Goal: Download file/media

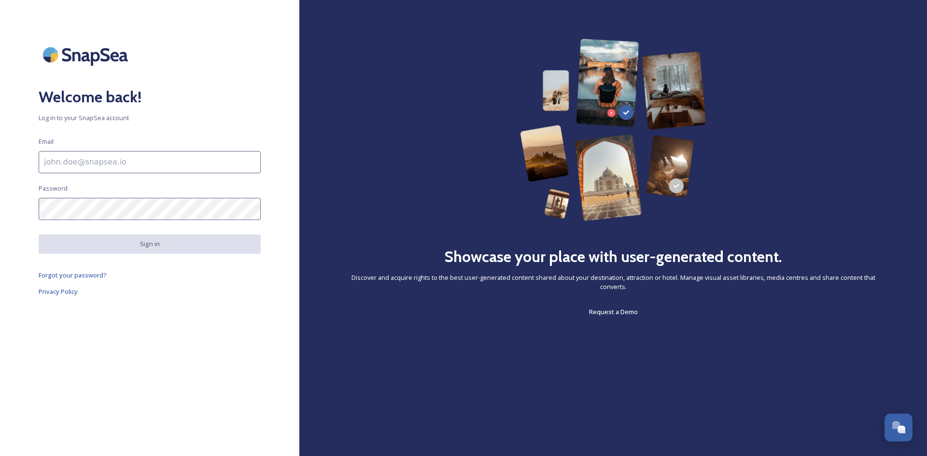
click at [88, 162] on input at bounding box center [150, 162] width 222 height 22
type input "[PERSON_NAME][EMAIL_ADDRESS][DOMAIN_NAME]"
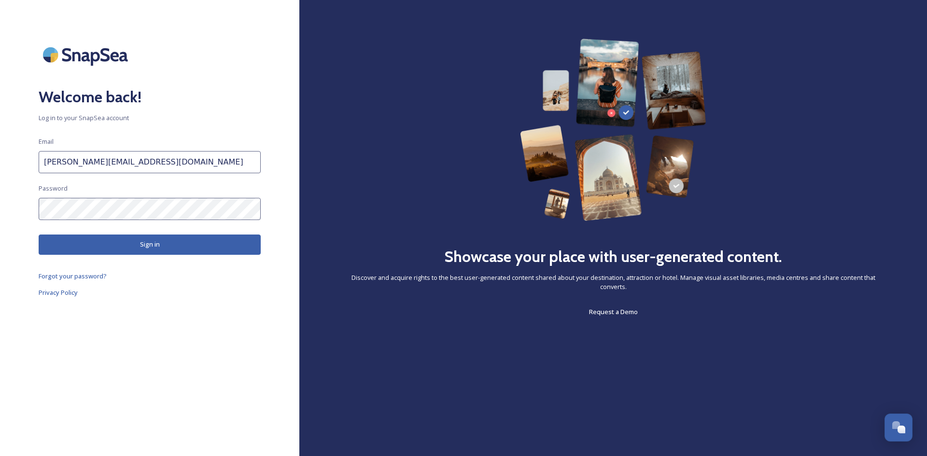
click at [123, 243] on button "Sign in" at bounding box center [150, 245] width 222 height 20
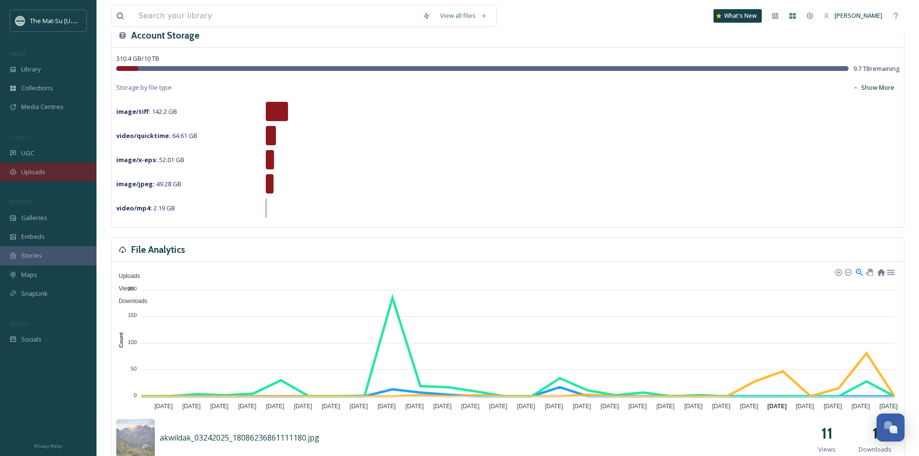
scroll to position [48, 0]
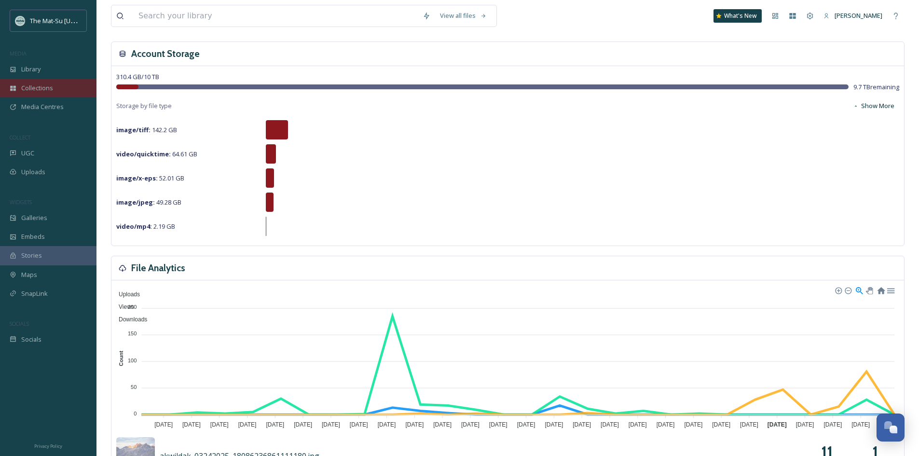
click at [49, 91] on span "Collections" at bounding box center [37, 87] width 32 height 9
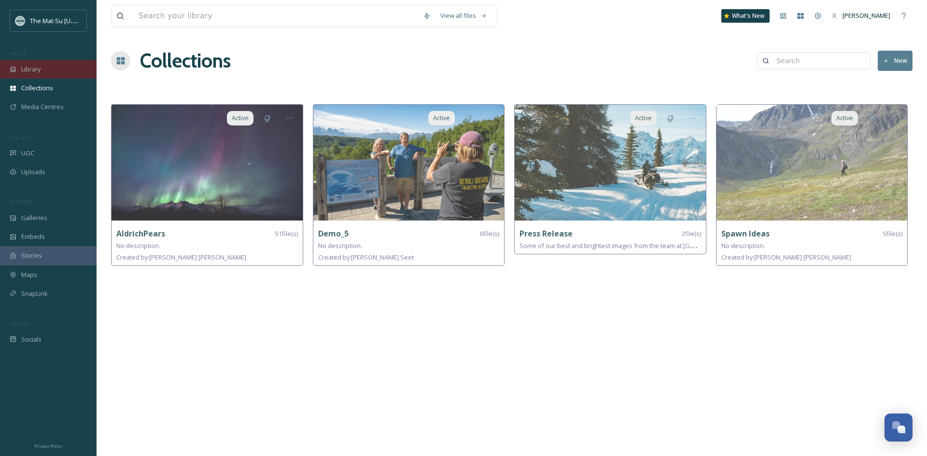
click at [37, 72] on span "Library" at bounding box center [30, 69] width 19 height 9
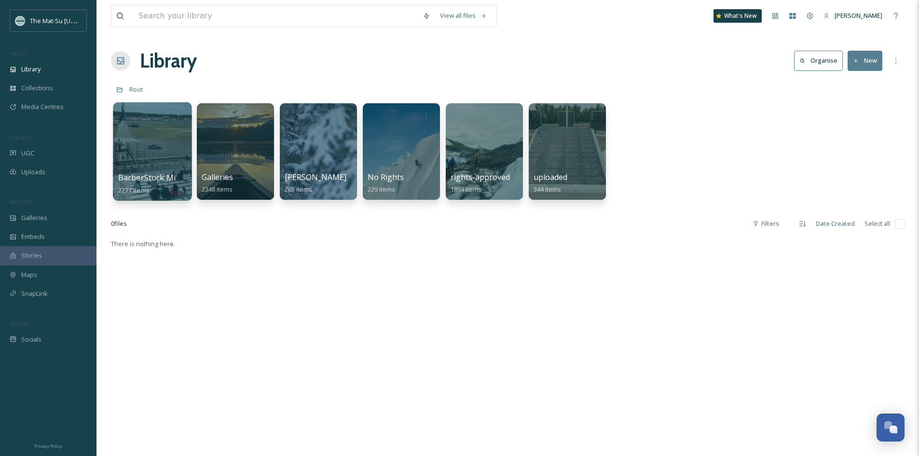
click at [169, 134] on div at bounding box center [152, 151] width 79 height 98
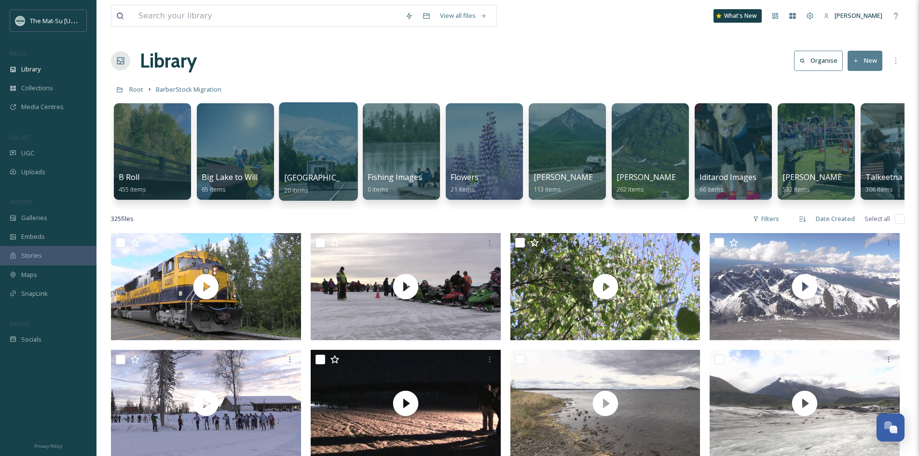
click at [314, 157] on div at bounding box center [318, 151] width 79 height 98
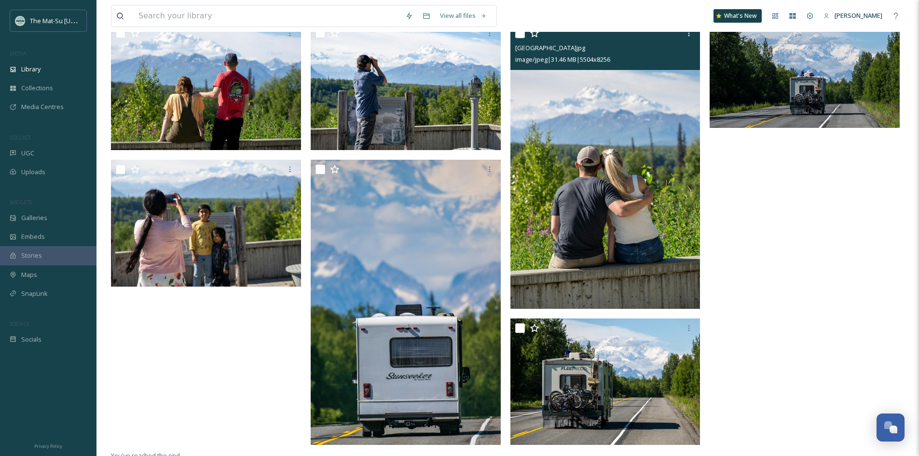
scroll to position [681, 0]
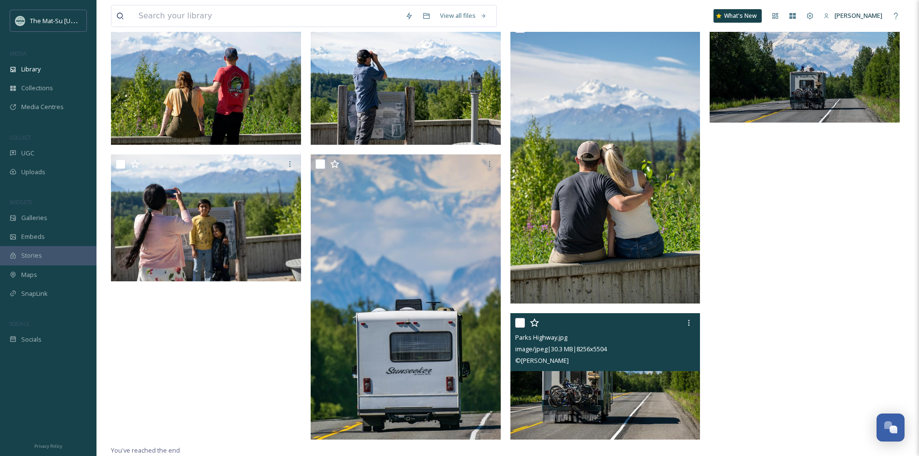
click at [603, 388] on img at bounding box center [606, 376] width 190 height 127
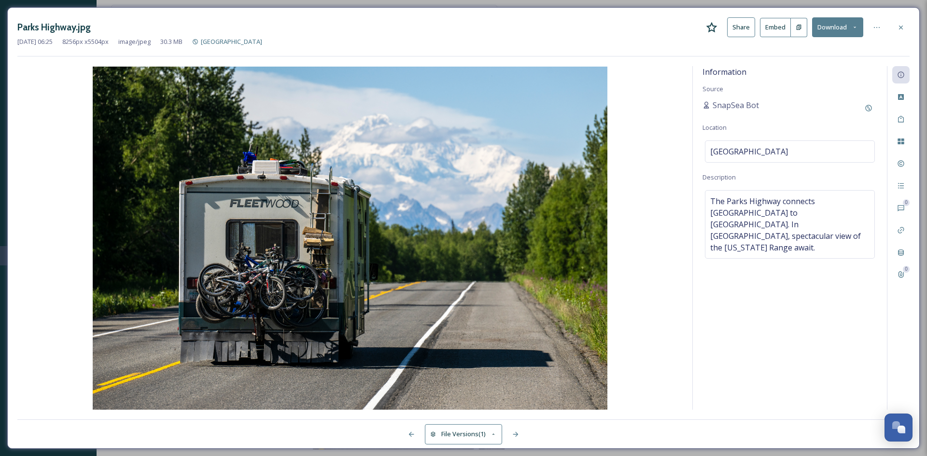
click at [825, 25] on button "Download" at bounding box center [837, 27] width 51 height 20
click at [814, 67] on span "Download Large (2000 x 1333)" at bounding box center [808, 68] width 85 height 9
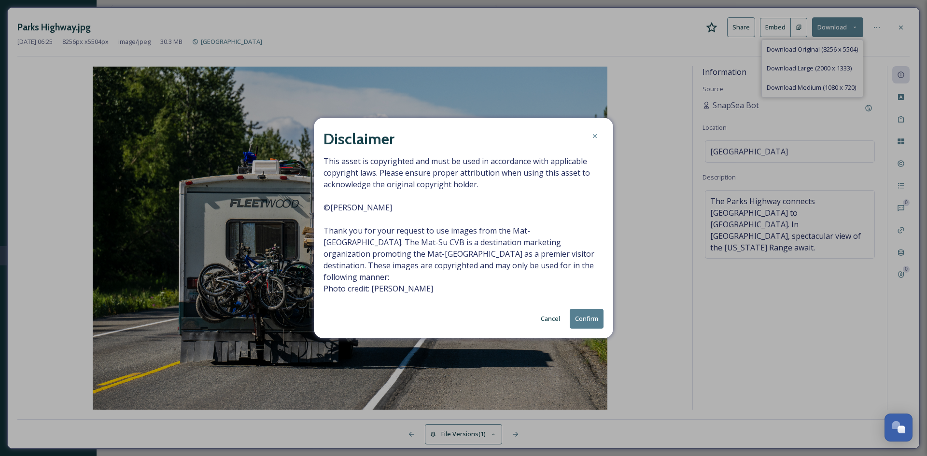
click at [586, 316] on button "Confirm" at bounding box center [586, 319] width 34 height 20
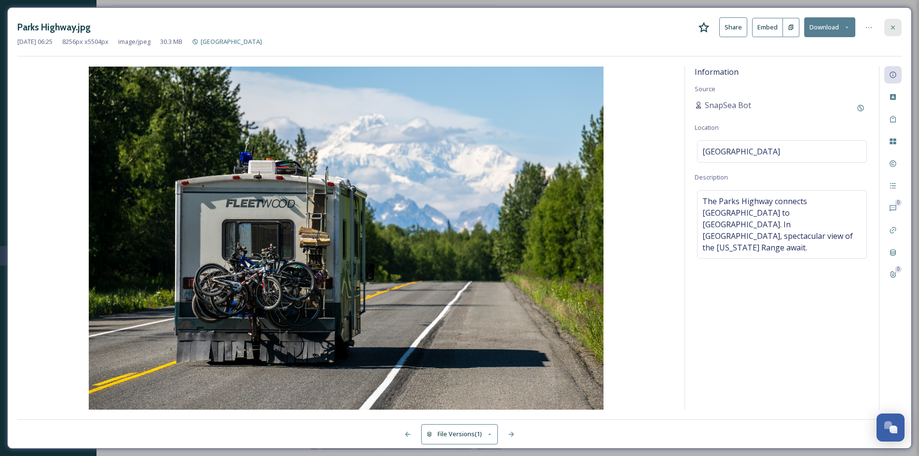
click at [893, 28] on icon at bounding box center [893, 28] width 8 height 8
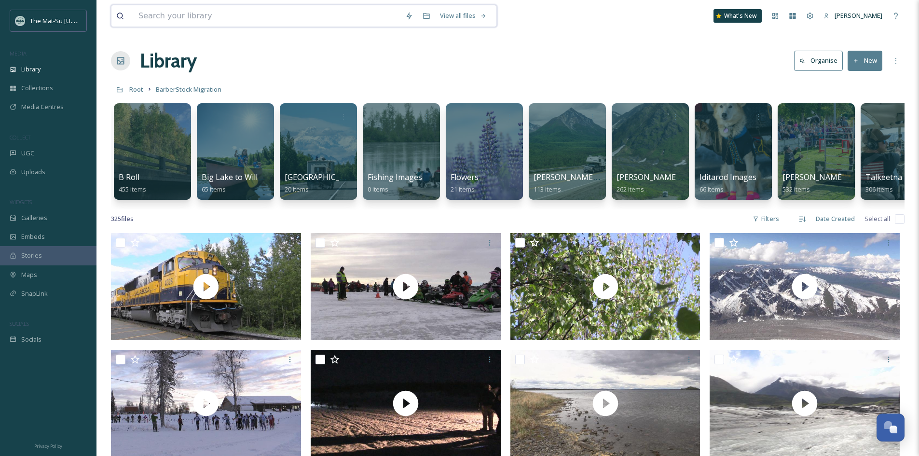
click at [217, 10] on input at bounding box center [267, 15] width 267 height 21
type input "camp"
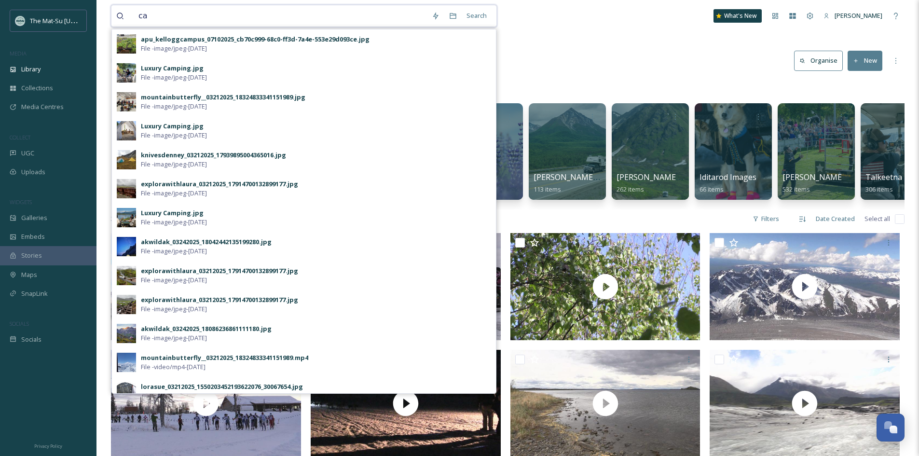
type input "c"
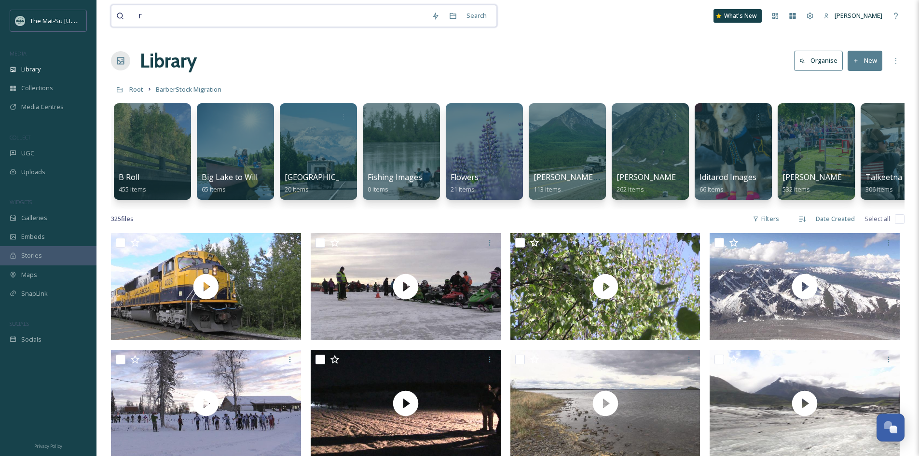
type input "rv"
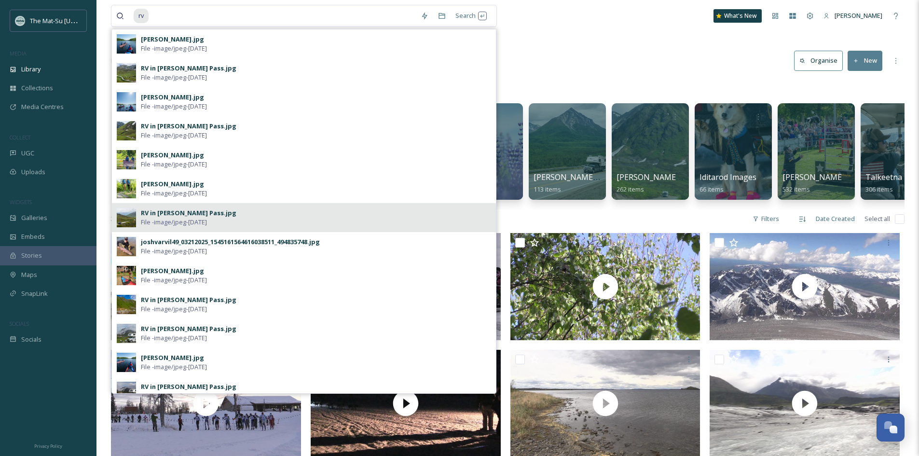
click at [160, 216] on div "RV in [PERSON_NAME] Pass.jpg" at bounding box center [189, 212] width 96 height 9
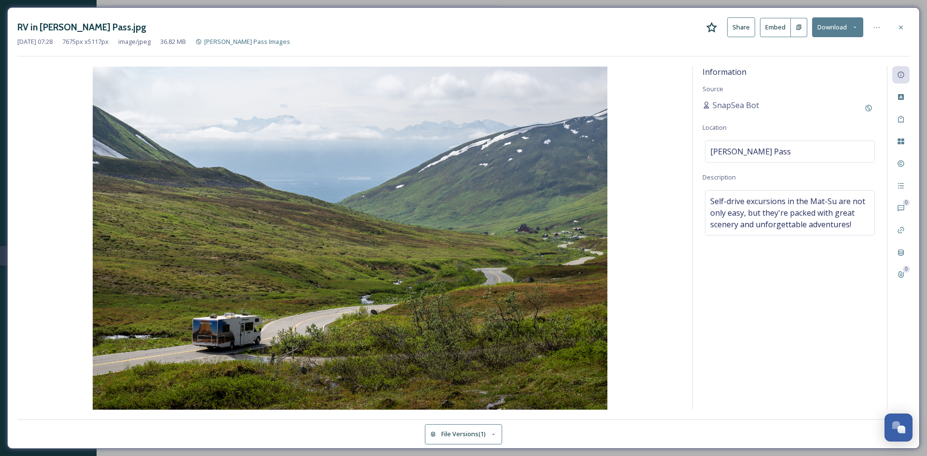
click at [830, 30] on button "Download" at bounding box center [837, 27] width 51 height 20
click at [819, 68] on span "Download Large (2000 x 1333)" at bounding box center [808, 68] width 85 height 9
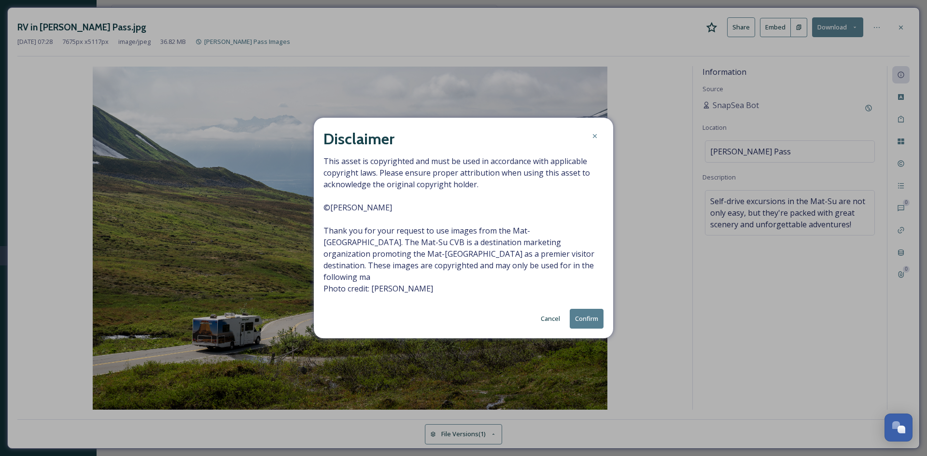
click at [586, 319] on button "Confirm" at bounding box center [586, 319] width 34 height 20
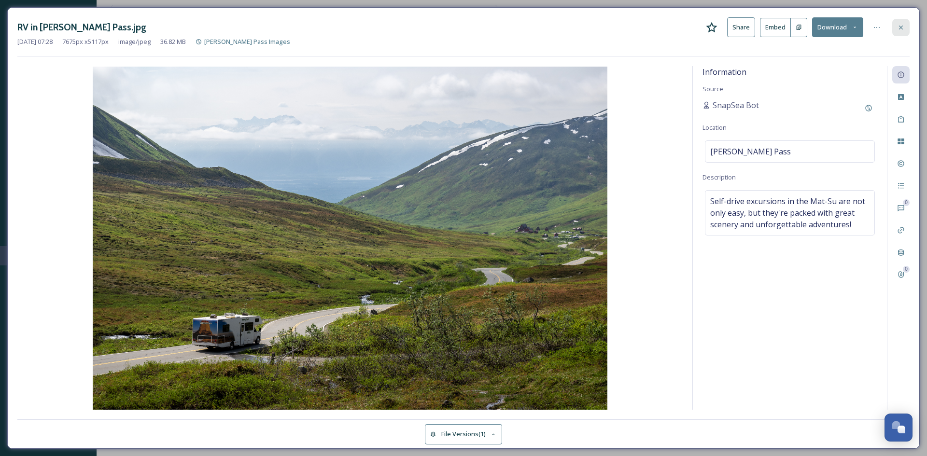
click at [901, 31] on div at bounding box center [900, 27] width 17 height 17
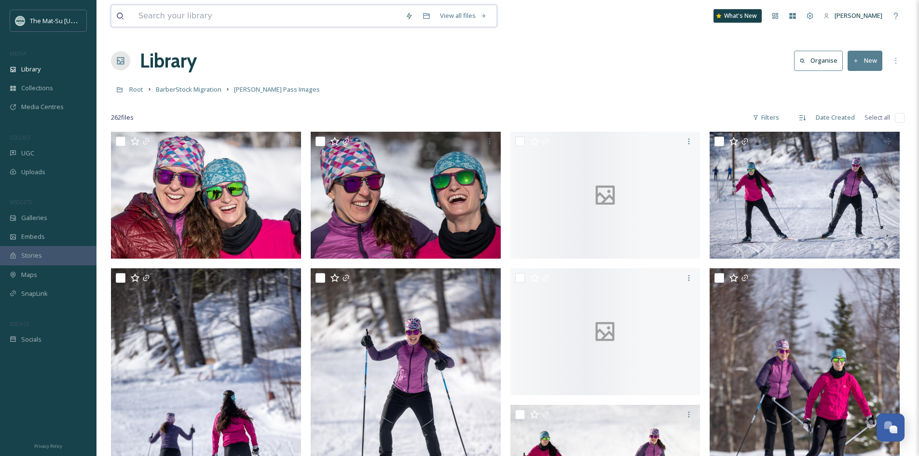
click at [163, 16] on input at bounding box center [267, 15] width 267 height 21
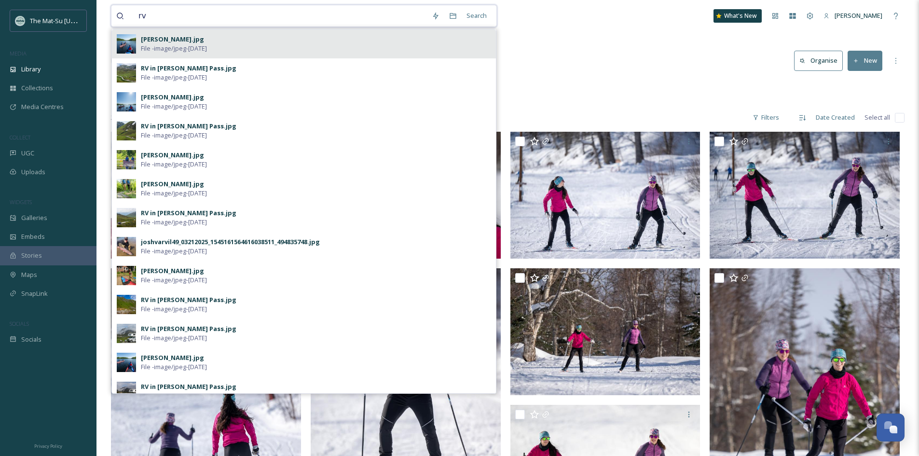
type input "rv"
click at [180, 43] on div "[PERSON_NAME].jpg" at bounding box center [172, 39] width 63 height 9
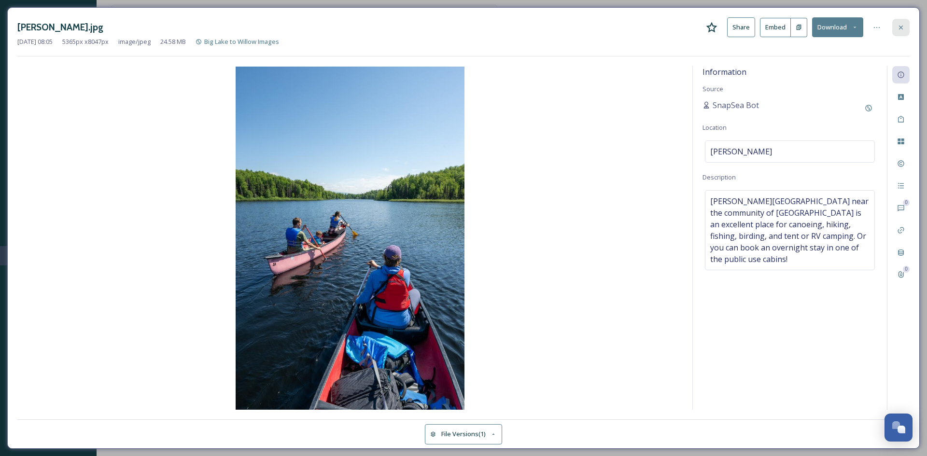
click at [902, 27] on icon at bounding box center [901, 28] width 8 height 8
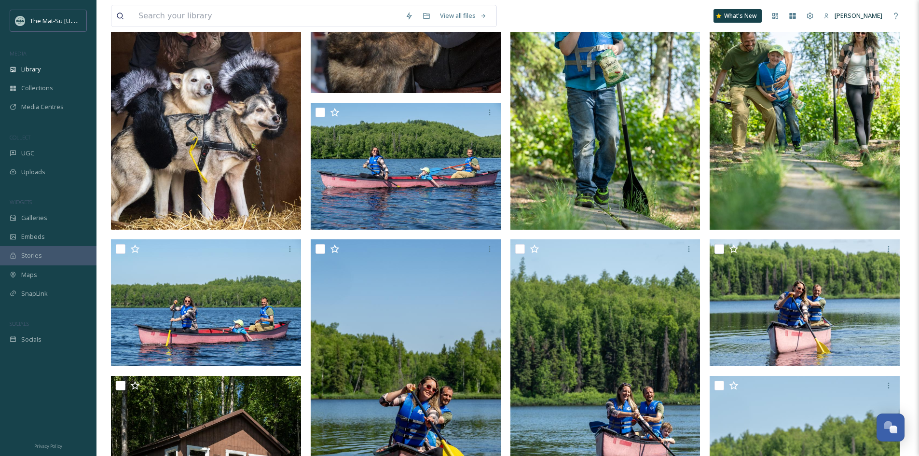
scroll to position [434, 0]
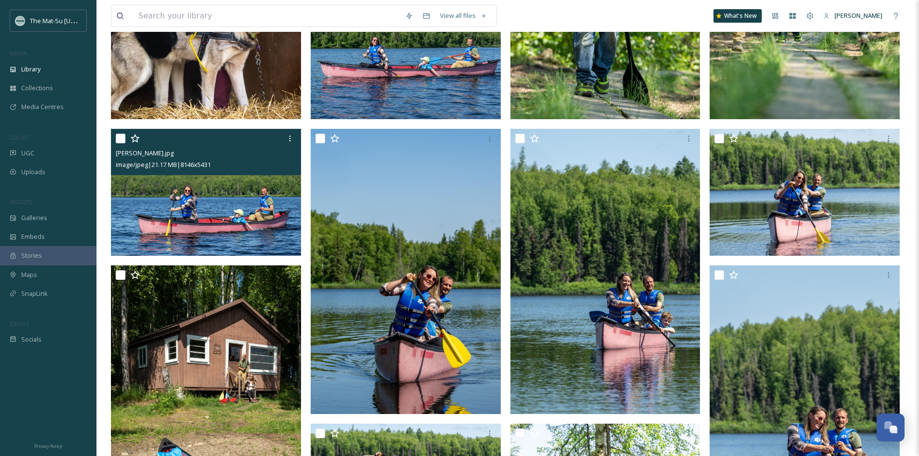
click at [257, 198] on img at bounding box center [206, 192] width 190 height 127
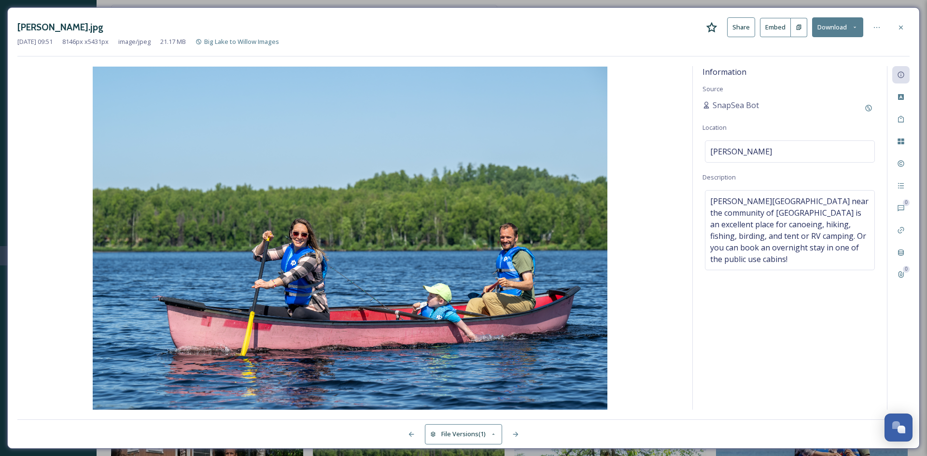
click at [829, 31] on button "Download" at bounding box center [837, 27] width 51 height 20
click at [814, 69] on span "Download Large (2000 x 1333)" at bounding box center [808, 68] width 85 height 9
click at [904, 26] on icon at bounding box center [901, 28] width 8 height 8
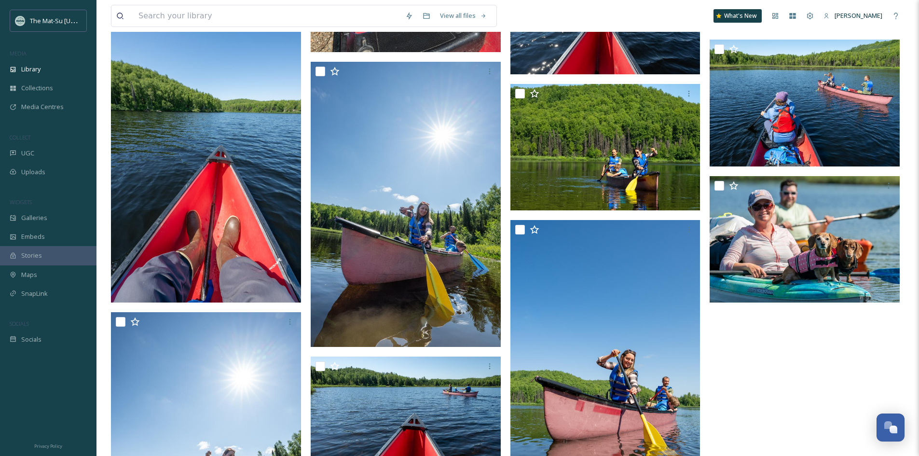
scroll to position [2712, 0]
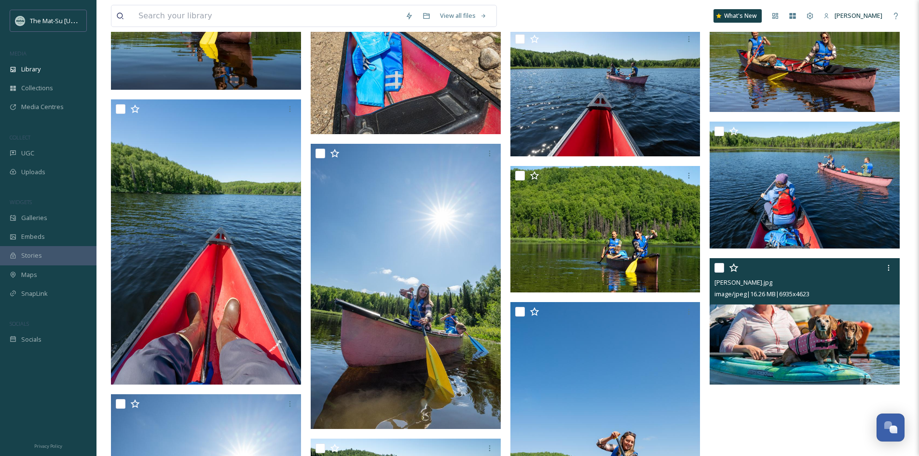
click at [739, 347] on img at bounding box center [805, 321] width 190 height 127
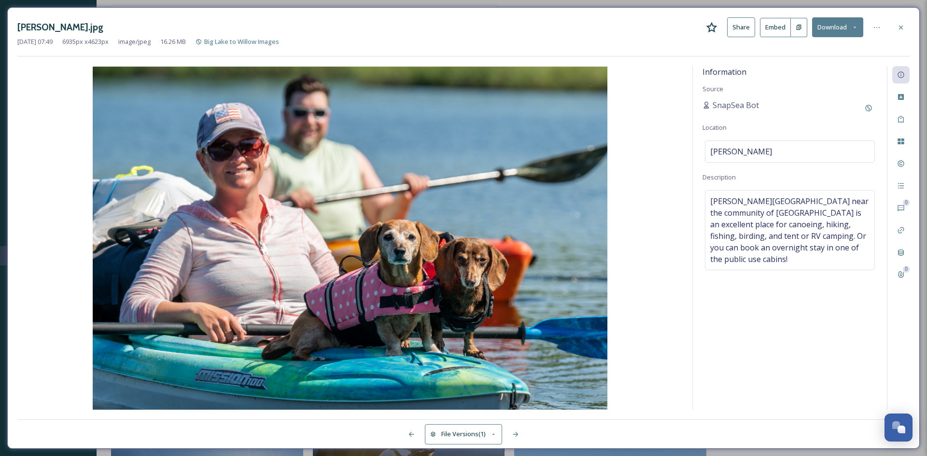
click at [828, 28] on button "Download" at bounding box center [837, 27] width 51 height 20
click at [815, 65] on span "Download Large (2000 x 1333)" at bounding box center [808, 68] width 85 height 9
click at [902, 27] on icon at bounding box center [901, 28] width 8 height 8
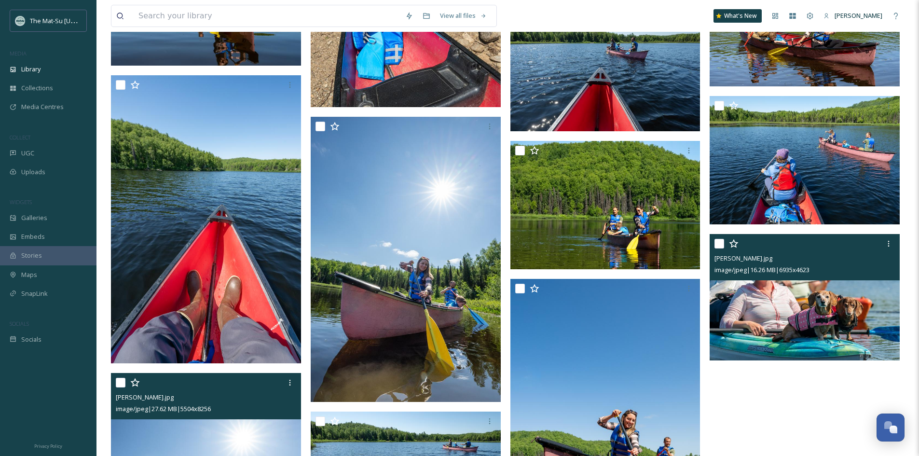
scroll to position [2746, 0]
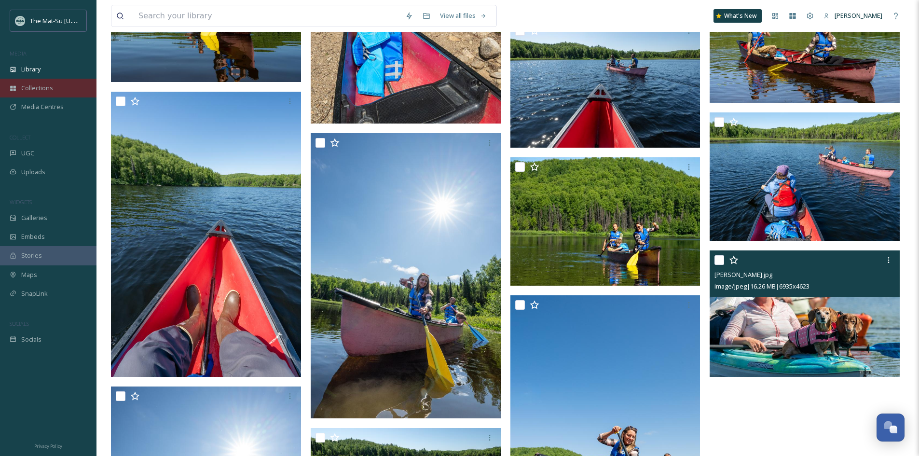
click at [43, 89] on span "Collections" at bounding box center [37, 87] width 32 height 9
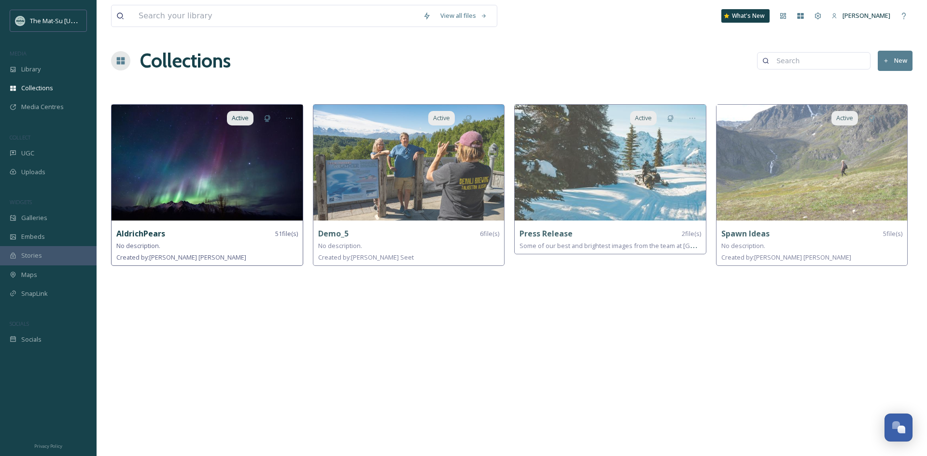
click at [215, 189] on img at bounding box center [206, 163] width 191 height 116
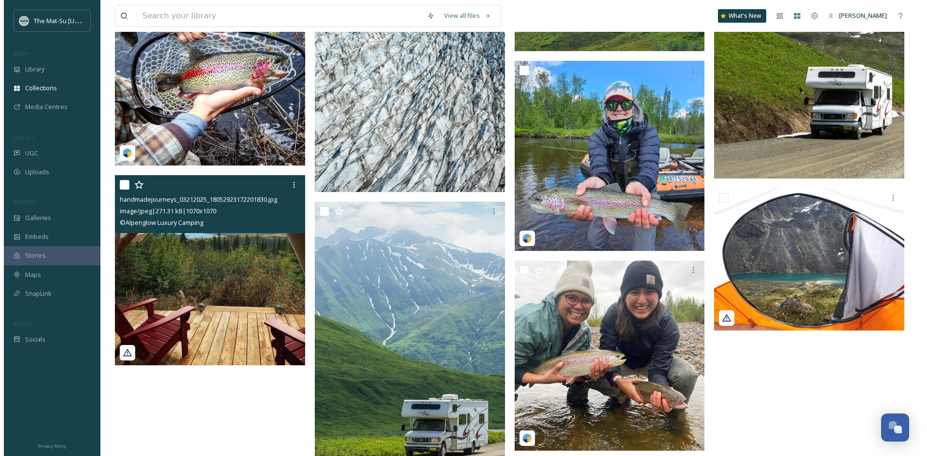
scroll to position [2075, 0]
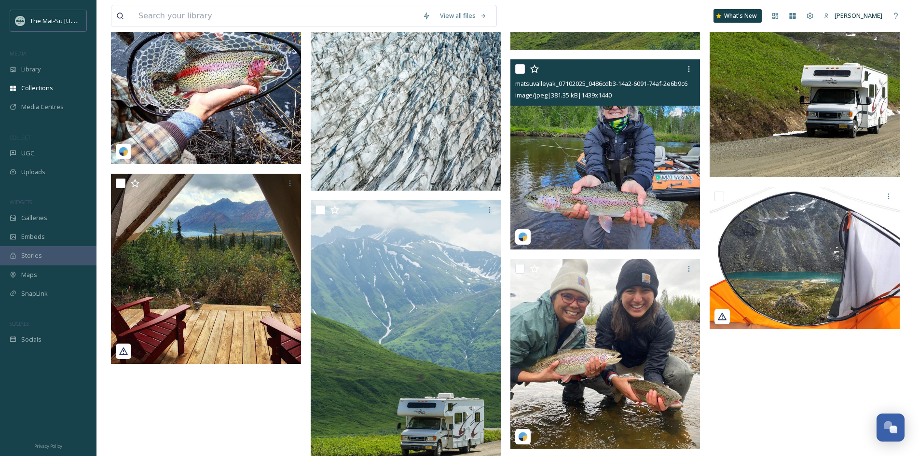
click at [587, 161] on img at bounding box center [606, 154] width 190 height 190
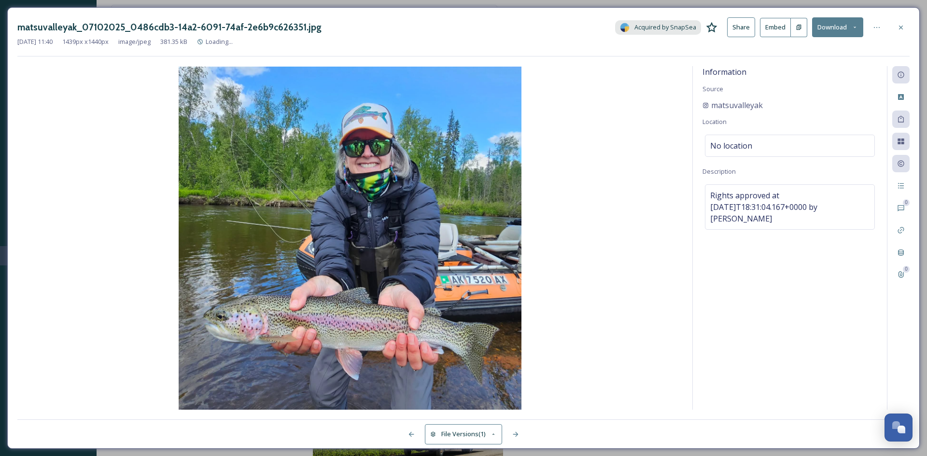
click at [834, 27] on button "Download" at bounding box center [837, 27] width 51 height 20
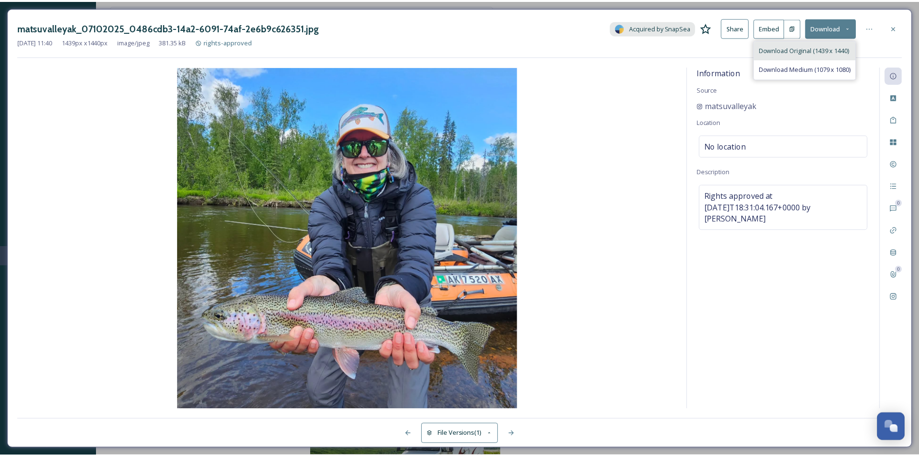
scroll to position [2093, 0]
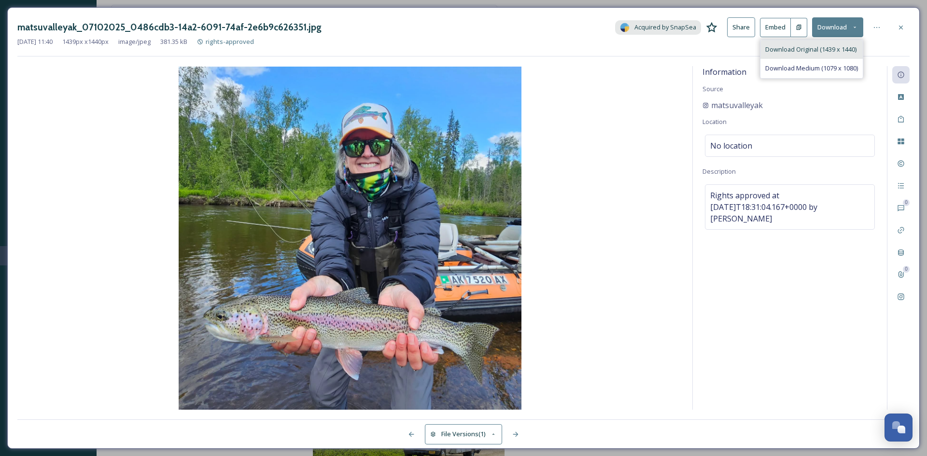
click at [813, 51] on span "Download Original (1439 x 1440)" at bounding box center [810, 49] width 91 height 9
click at [901, 28] on icon at bounding box center [901, 27] width 4 height 4
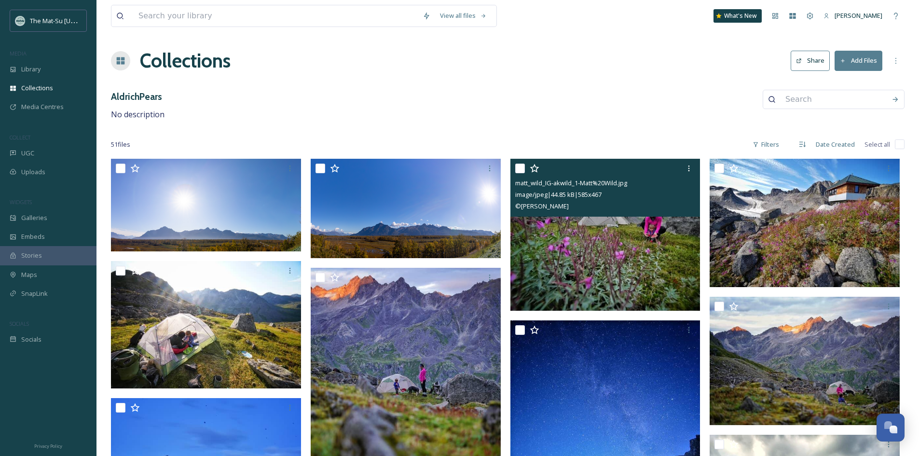
click at [586, 247] on img at bounding box center [606, 235] width 190 height 152
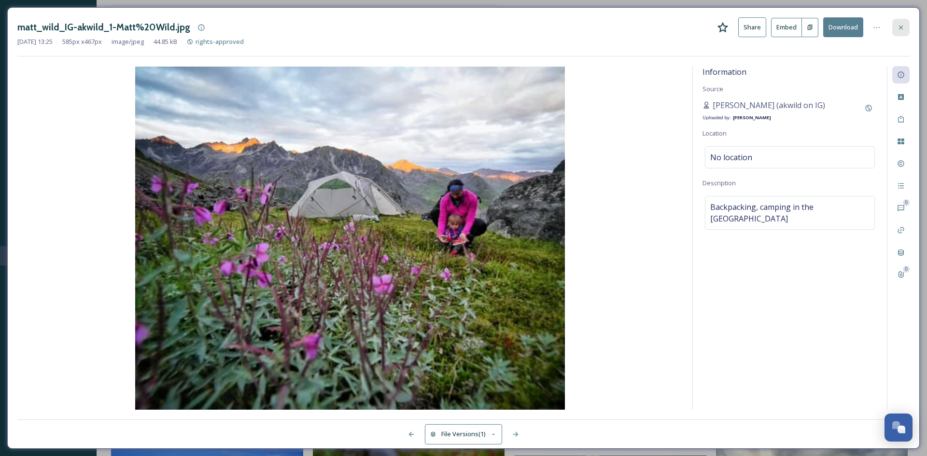
click at [897, 28] on icon at bounding box center [901, 28] width 8 height 8
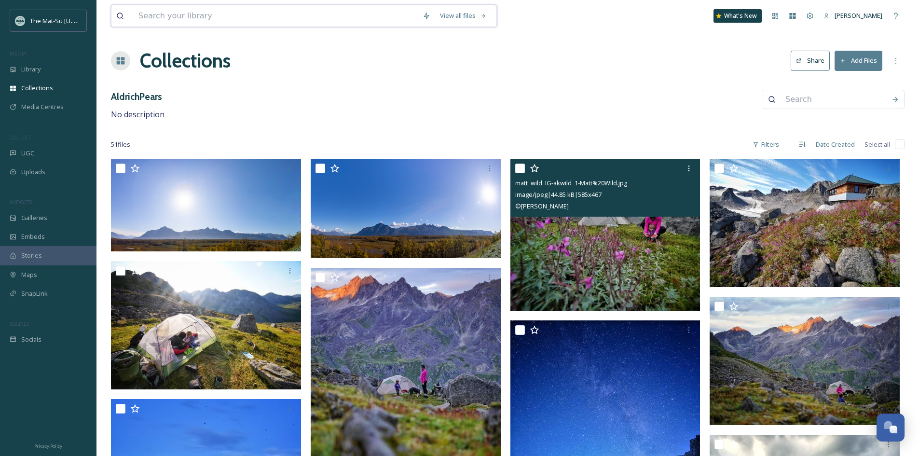
click at [213, 20] on input at bounding box center [276, 15] width 284 height 21
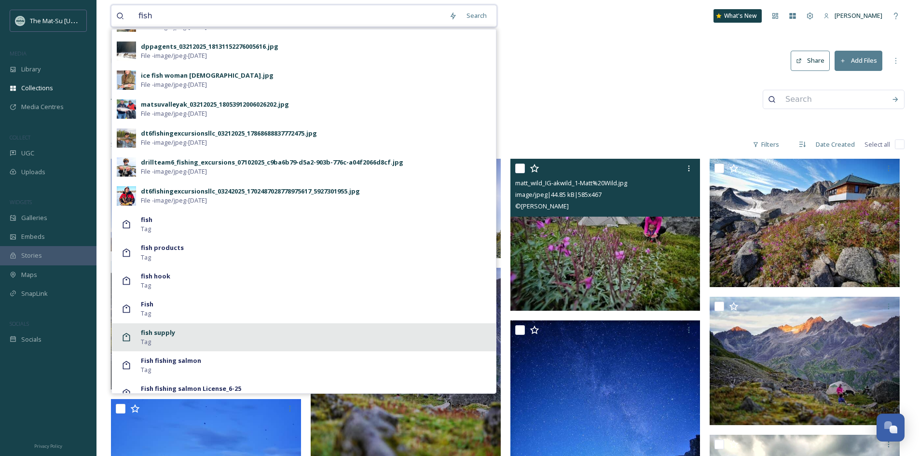
scroll to position [413, 0]
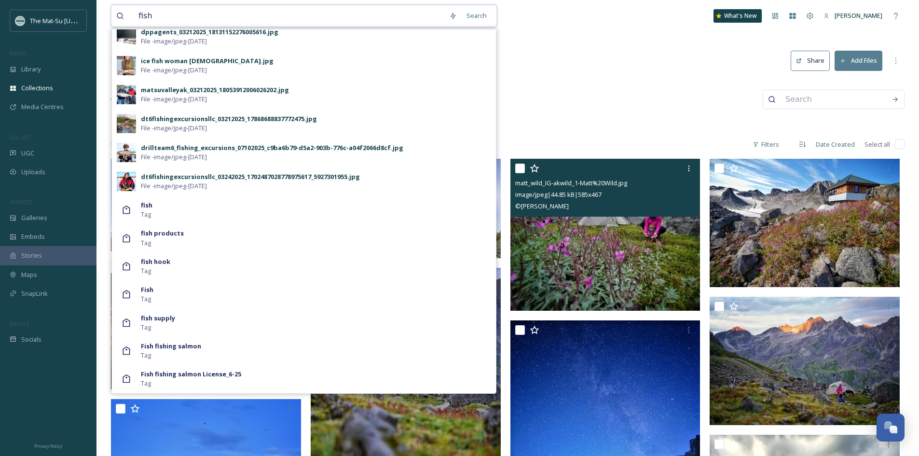
type input "fish"
click at [205, 97] on span "File - image/jpeg - [DATE]" at bounding box center [174, 99] width 66 height 9
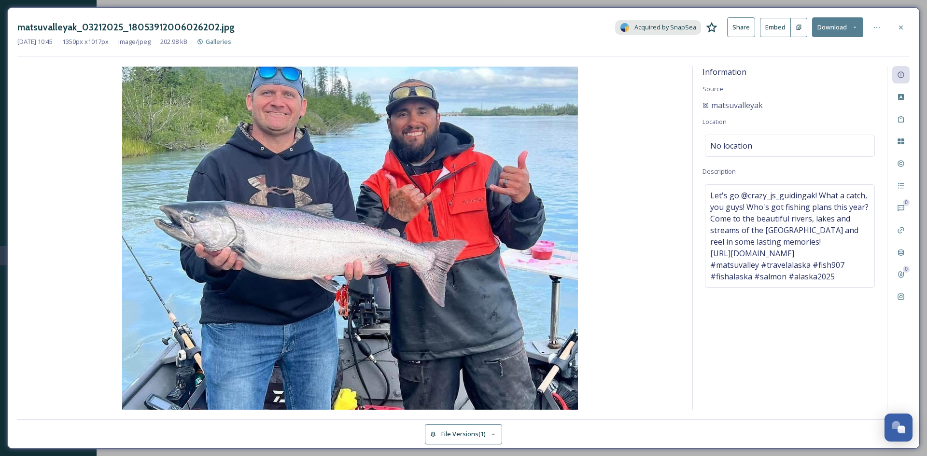
click at [827, 28] on button "Download" at bounding box center [837, 27] width 51 height 20
click at [801, 54] on span "Download Original (1350 x 1017)" at bounding box center [811, 49] width 91 height 9
click at [896, 29] on div at bounding box center [900, 27] width 17 height 17
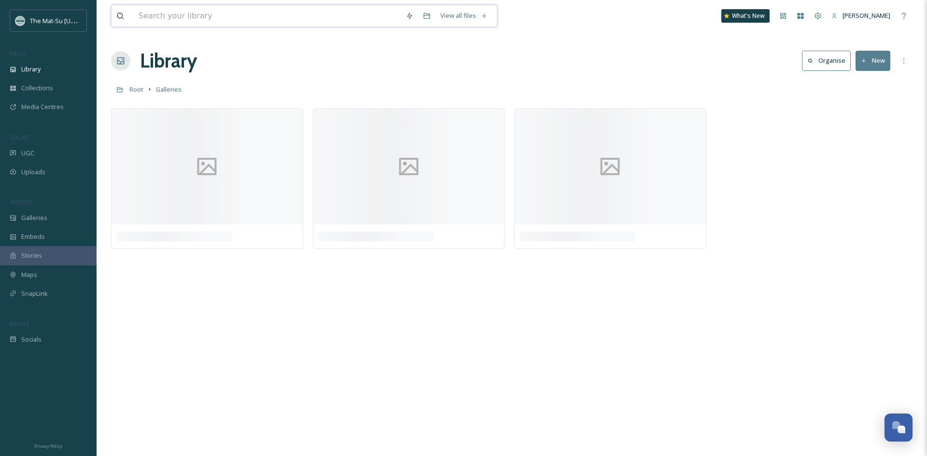
click at [179, 16] on input at bounding box center [267, 15] width 267 height 21
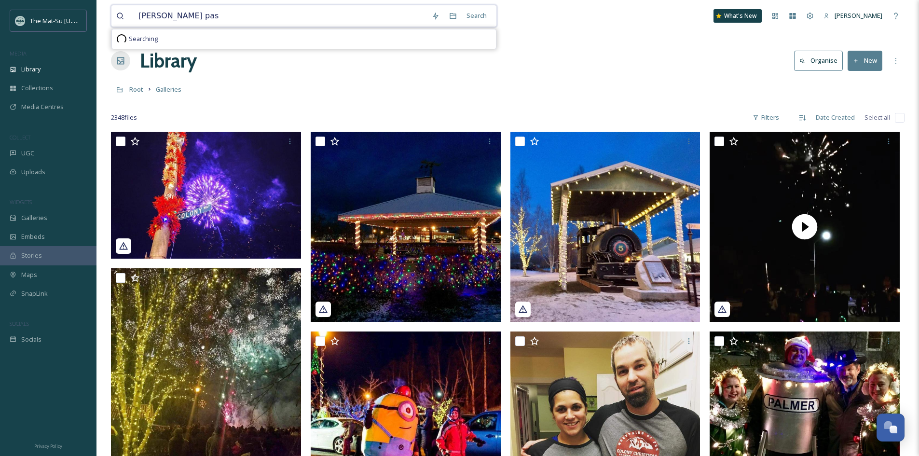
type input "[PERSON_NAME] pass"
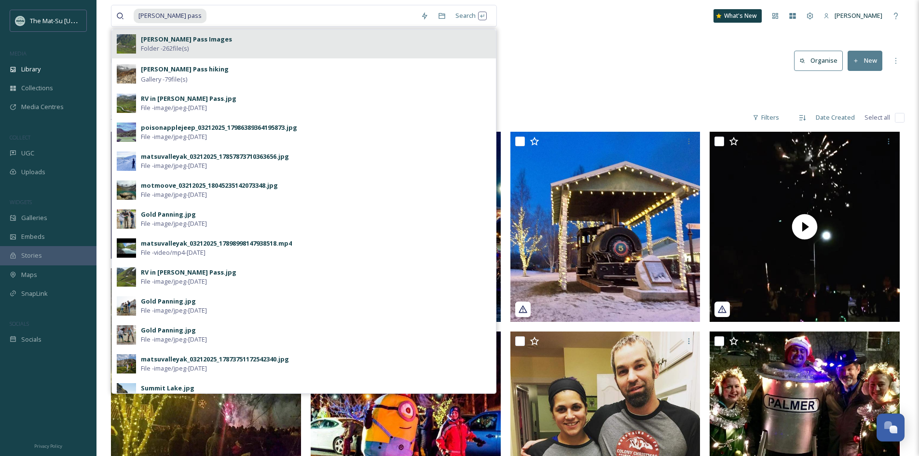
click at [167, 42] on strong "[PERSON_NAME] Pass Images" at bounding box center [186, 39] width 91 height 9
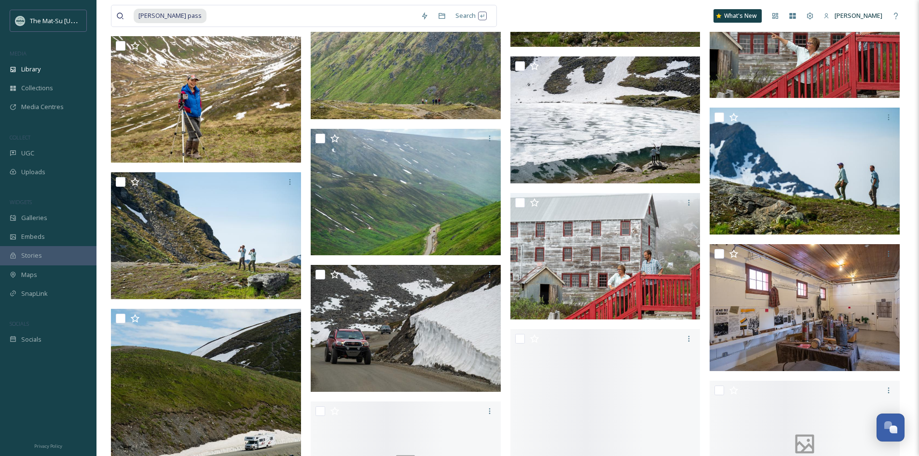
scroll to position [7384, 0]
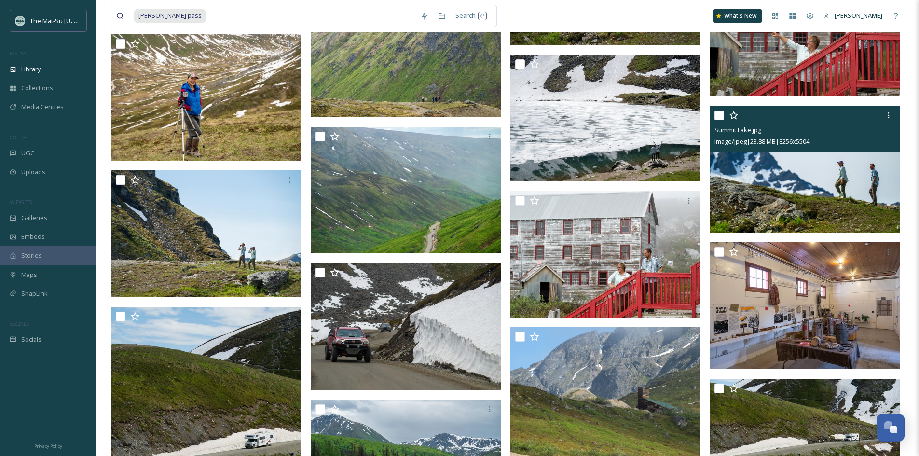
click at [778, 187] on img at bounding box center [805, 169] width 190 height 127
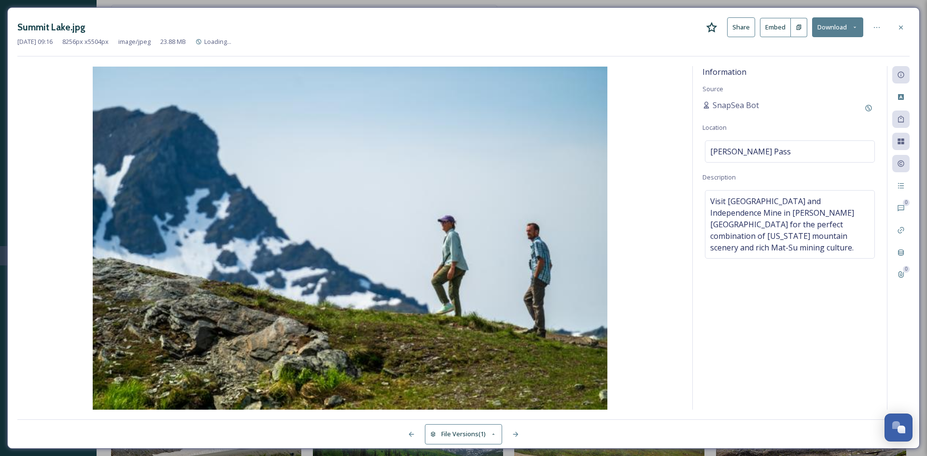
click at [835, 26] on button "Download" at bounding box center [837, 27] width 51 height 20
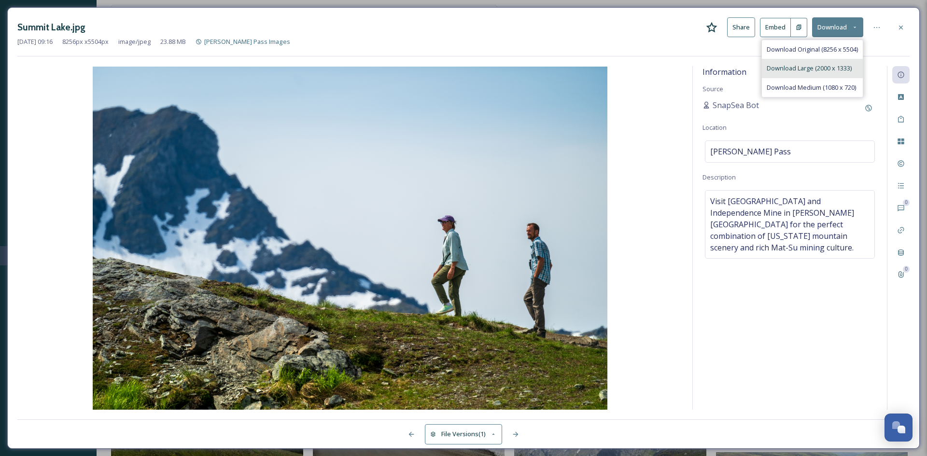
click at [808, 69] on span "Download Large (2000 x 1333)" at bounding box center [808, 68] width 85 height 9
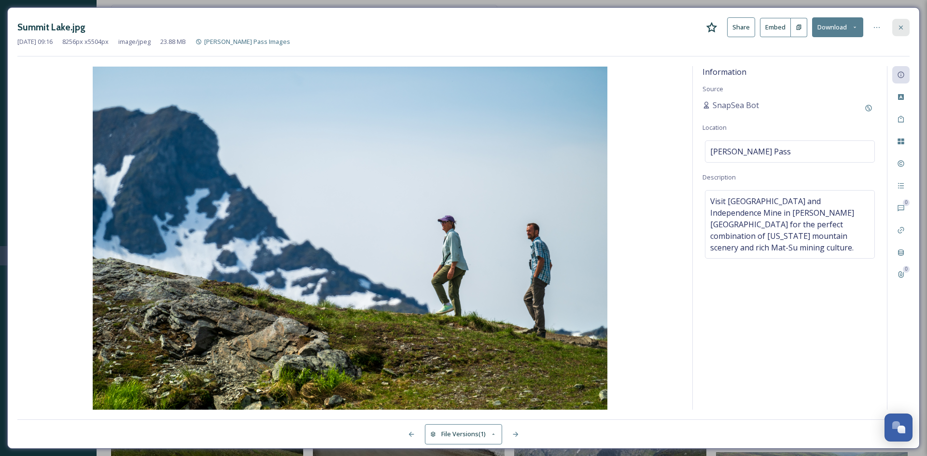
click at [898, 28] on icon at bounding box center [901, 28] width 8 height 8
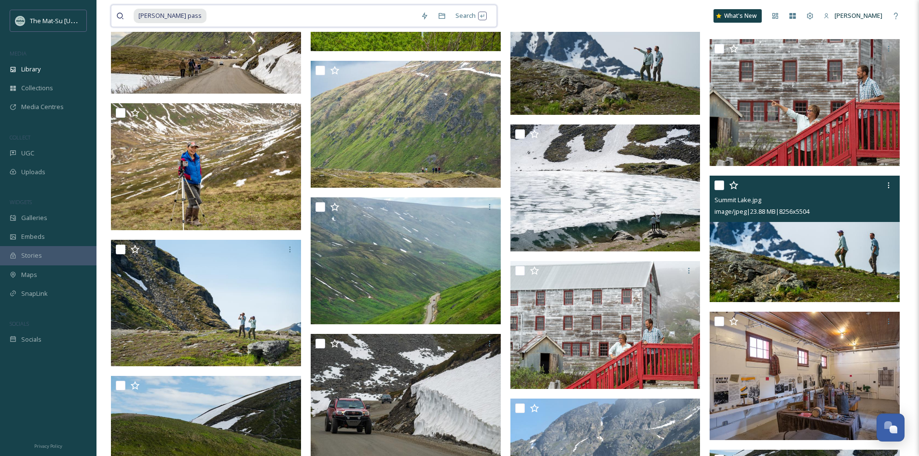
click at [208, 19] on input at bounding box center [312, 15] width 208 height 21
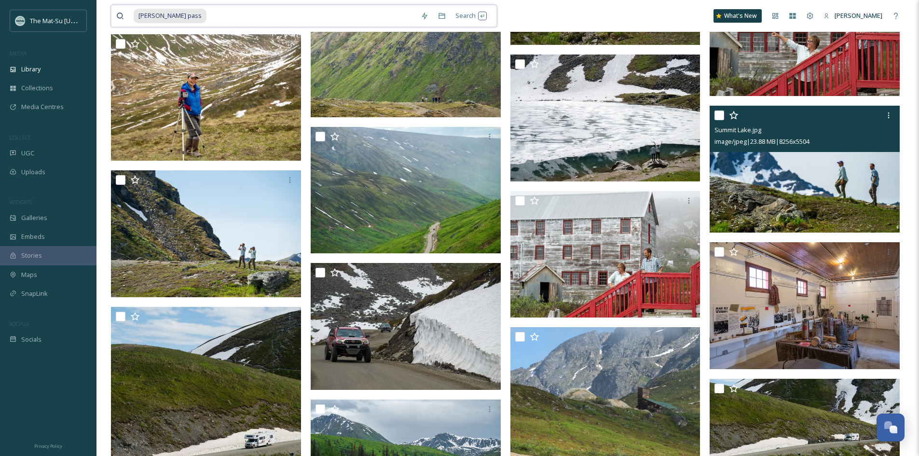
scroll to position [7315, 0]
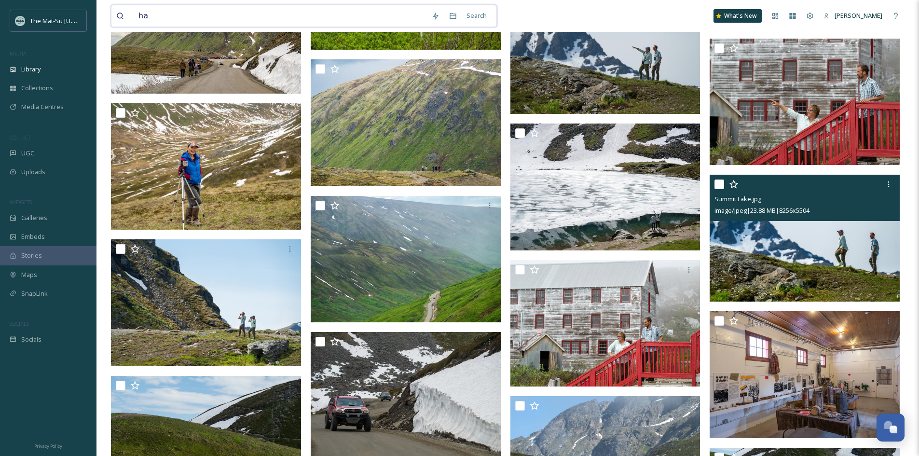
type input "h"
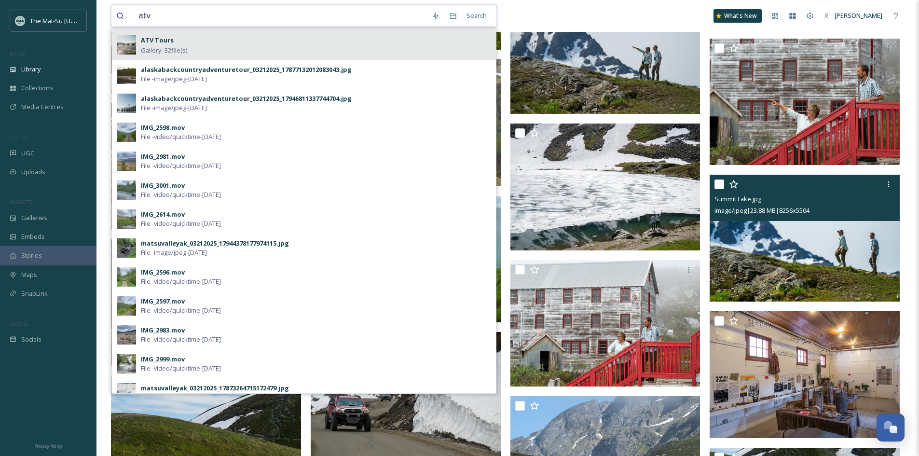
type input "atv"
click at [158, 44] on strong "ATV Tours" at bounding box center [157, 40] width 33 height 9
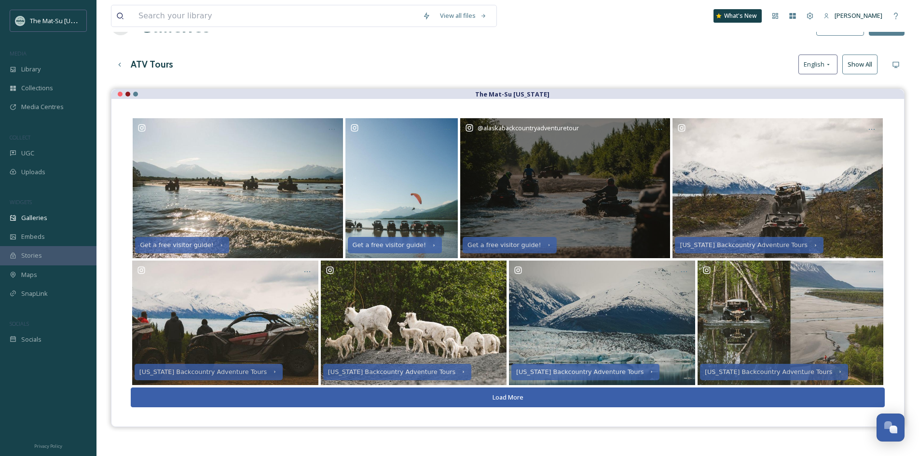
scroll to position [139, 0]
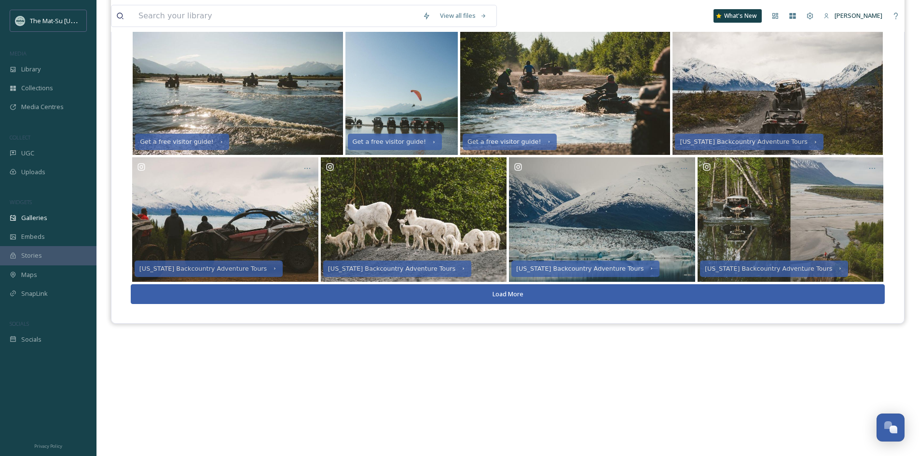
click at [360, 291] on button "Load More" at bounding box center [508, 294] width 754 height 20
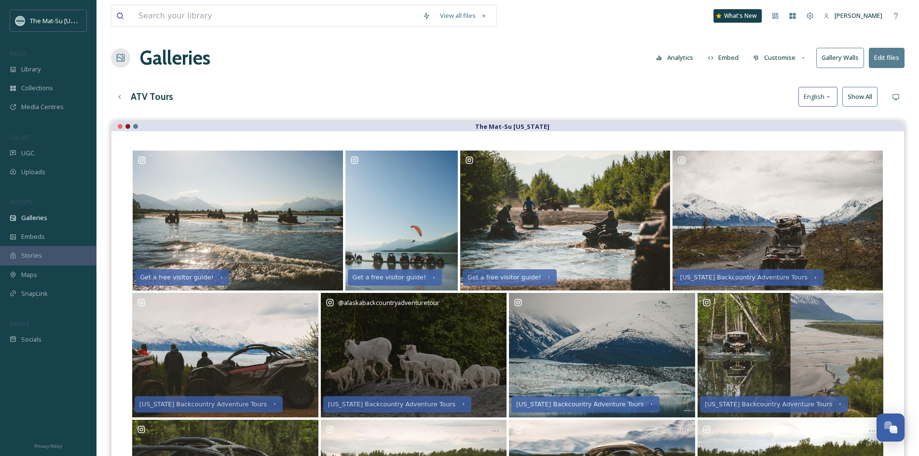
scroll to position [0, 0]
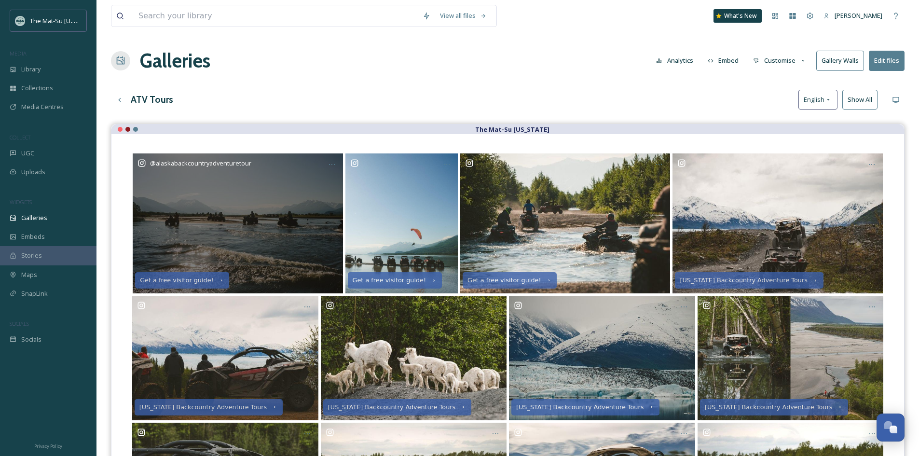
click at [284, 226] on div "@ alaskabackcountryadventuretour" at bounding box center [238, 223] width 210 height 140
click at [229, 200] on div "@ alaskabackcountryadventuretour" at bounding box center [238, 223] width 210 height 140
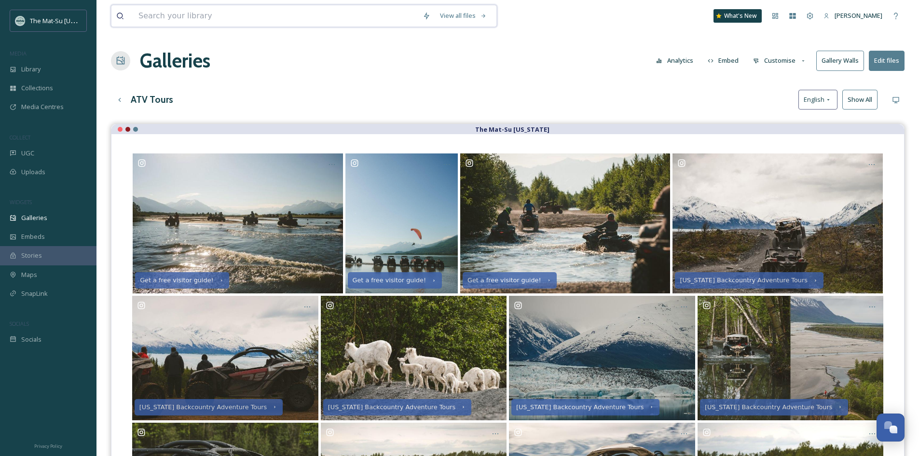
click at [218, 15] on input at bounding box center [276, 15] width 284 height 21
type input "atv"
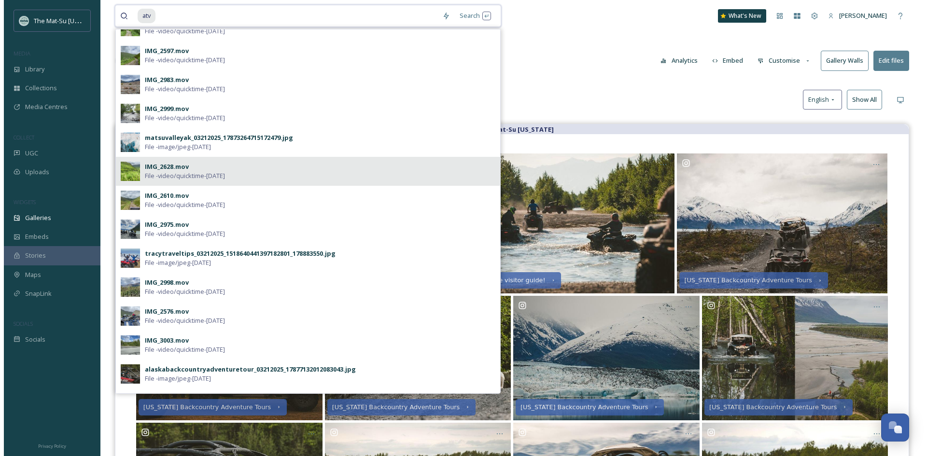
scroll to position [274, 0]
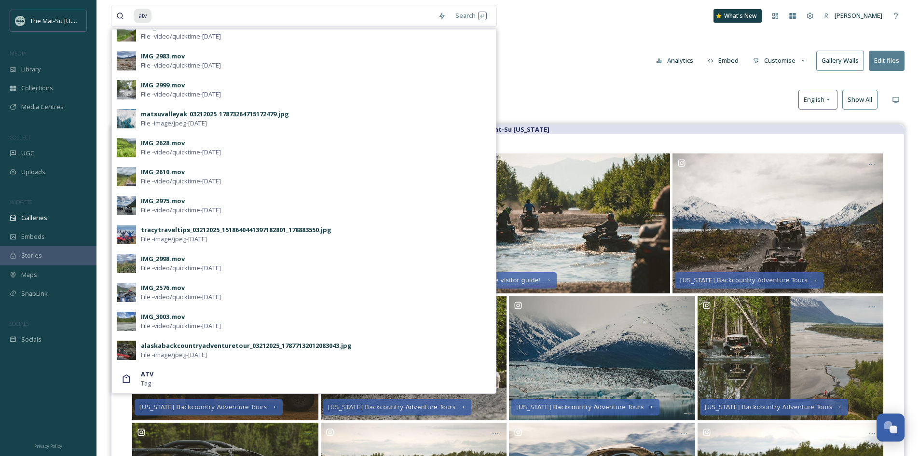
click at [246, 227] on div "tracytraveltips_03212025_1518640441397182801_178883550.jpg" at bounding box center [236, 229] width 191 height 9
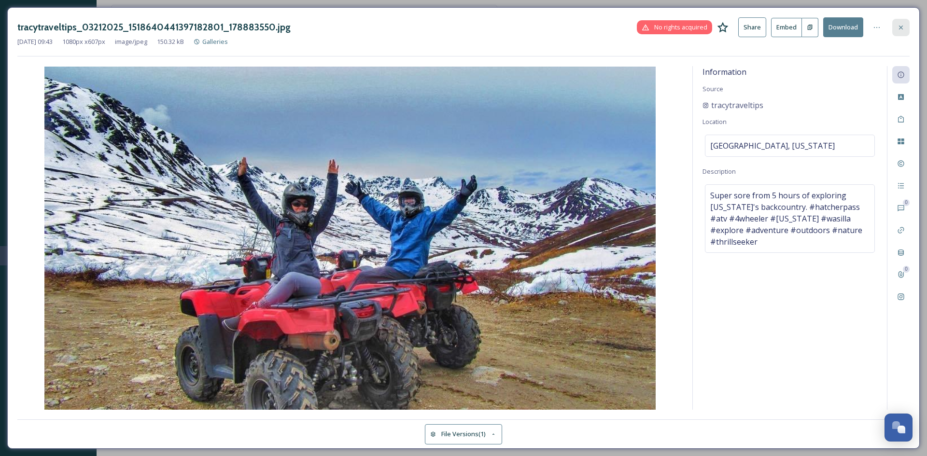
click at [904, 28] on icon at bounding box center [901, 28] width 8 height 8
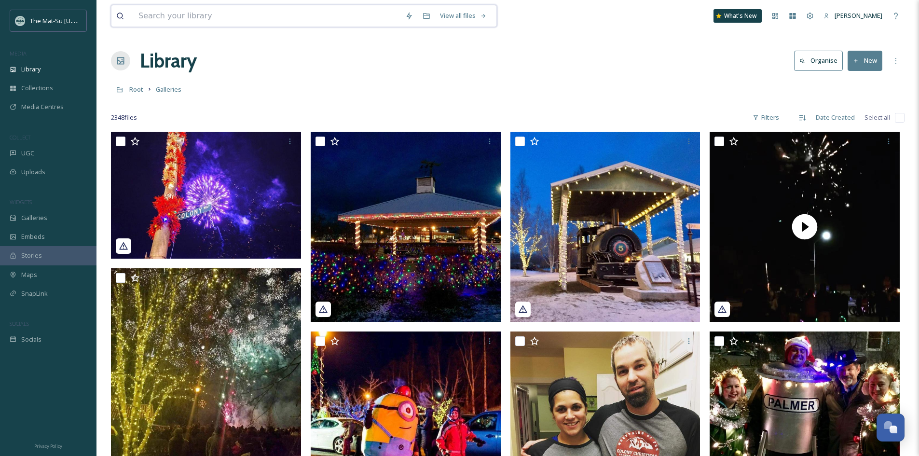
click at [194, 17] on input at bounding box center [267, 15] width 267 height 21
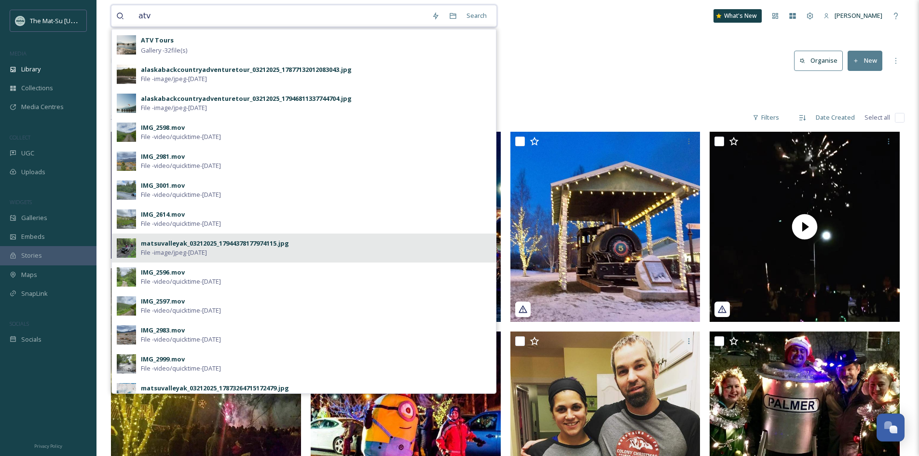
type input "atv"
click at [199, 251] on span "File - image/jpeg - [DATE]" at bounding box center [174, 252] width 66 height 9
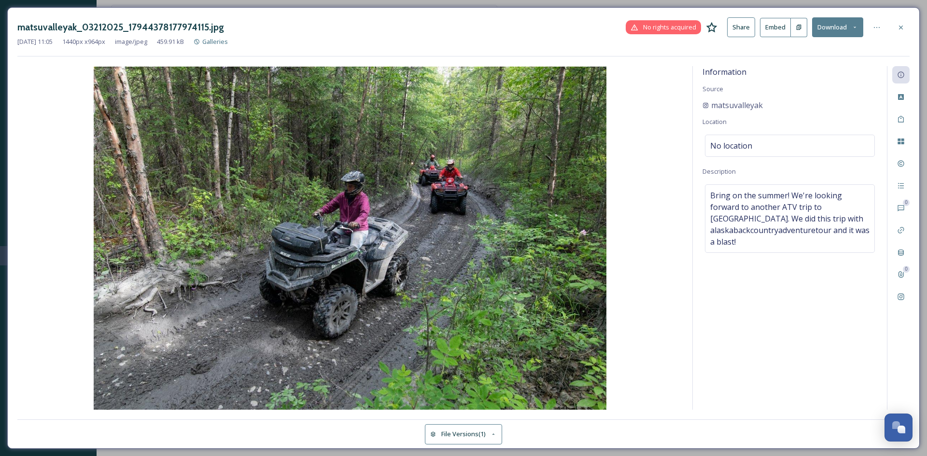
click at [837, 30] on button "Download" at bounding box center [837, 27] width 51 height 20
click at [815, 48] on span "Download Original (1440 x 964)" at bounding box center [812, 49] width 88 height 9
click at [896, 30] on div at bounding box center [900, 27] width 17 height 17
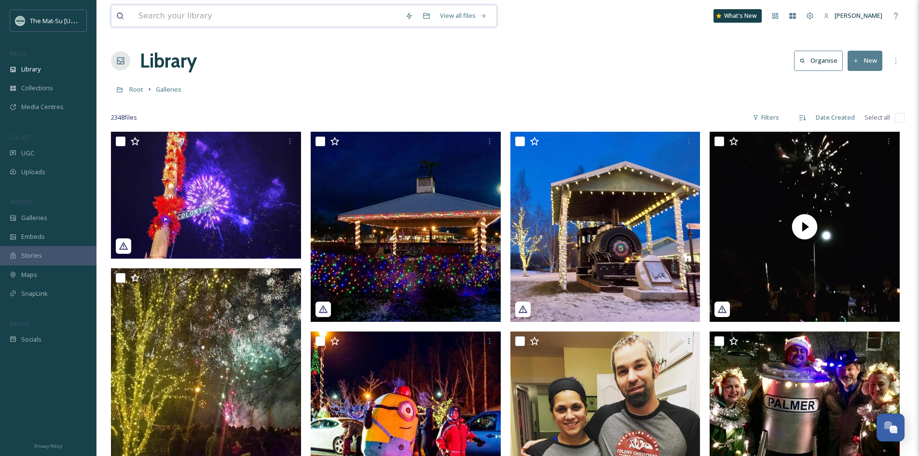
click at [183, 14] on input at bounding box center [267, 15] width 267 height 21
type input "atv"
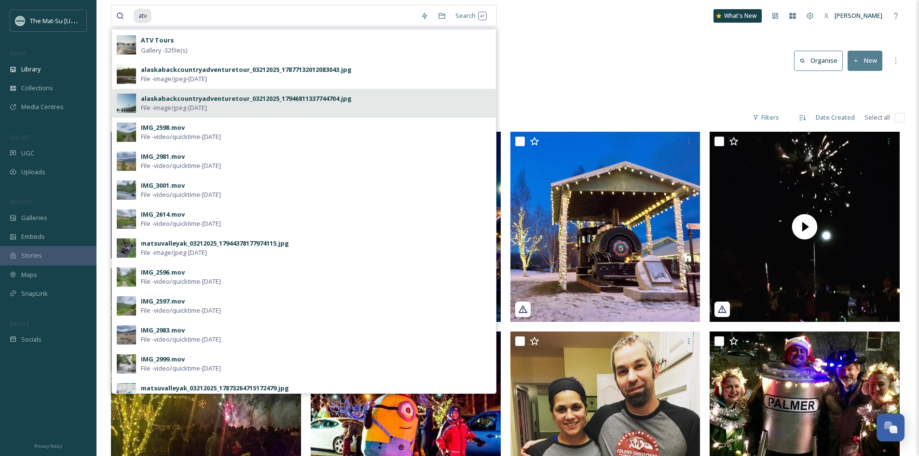
click at [282, 101] on div "alaskabackcountryadventuretour_03212025_17946811337744704.jpg" at bounding box center [246, 98] width 211 height 9
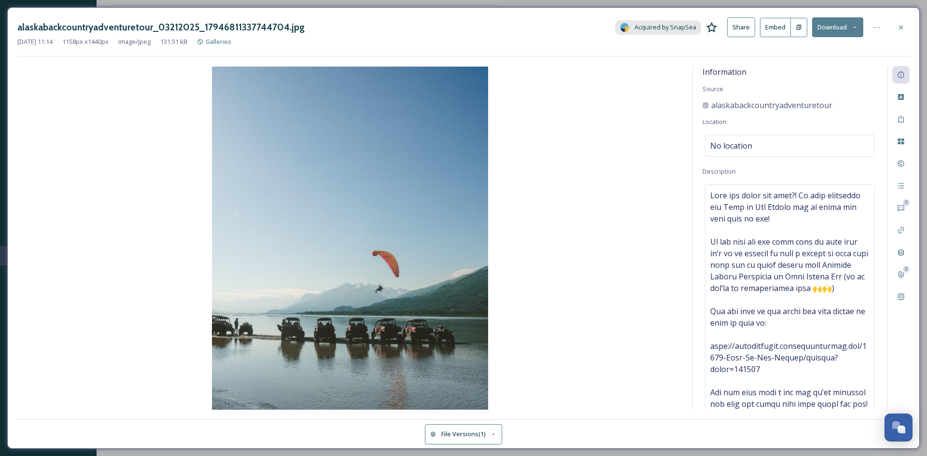
click at [832, 29] on button "Download" at bounding box center [837, 27] width 51 height 20
click at [807, 52] on span "Download Original (1158 x 1440)" at bounding box center [811, 49] width 91 height 9
